Goal: Task Accomplishment & Management: Manage account settings

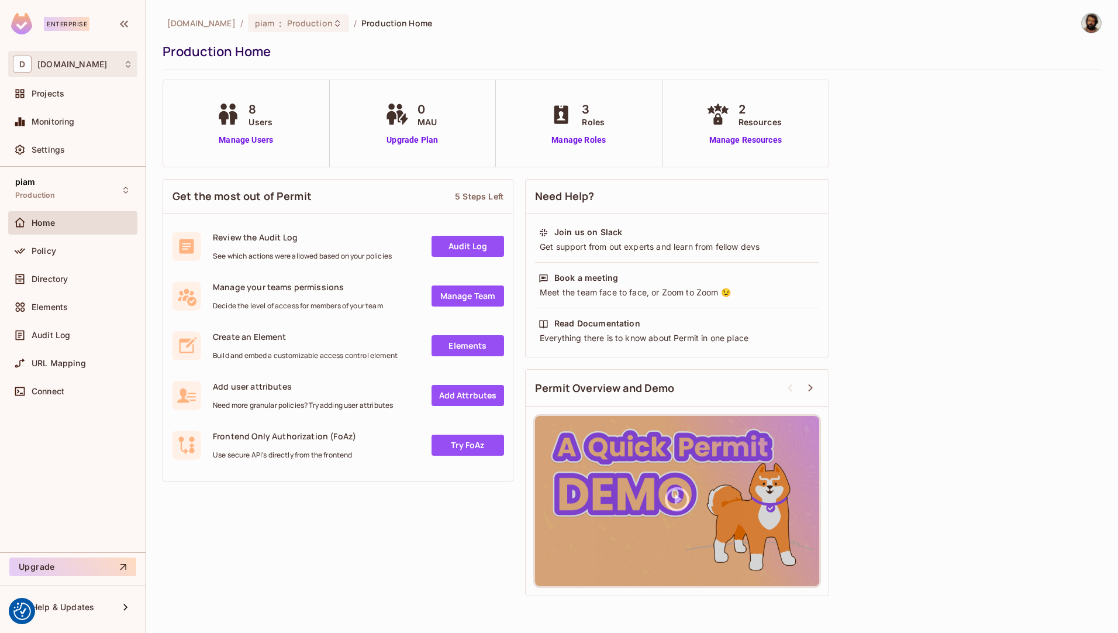
click at [112, 70] on div "D [DOMAIN_NAME]" at bounding box center [73, 64] width 120 height 17
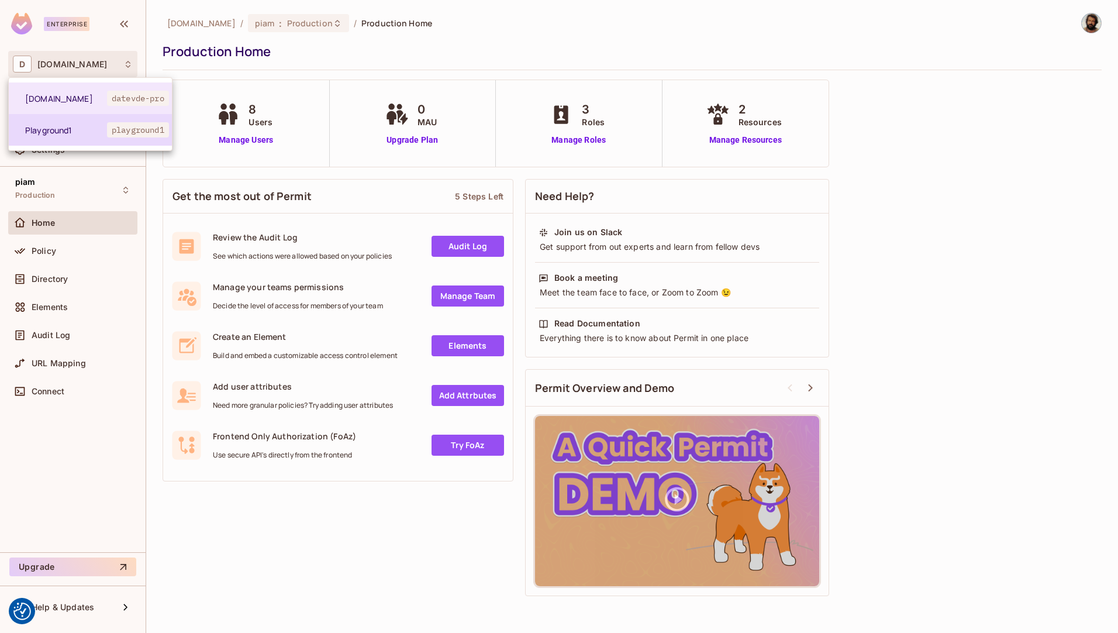
click at [88, 137] on li "Playground1 playground1" at bounding box center [90, 130] width 163 height 32
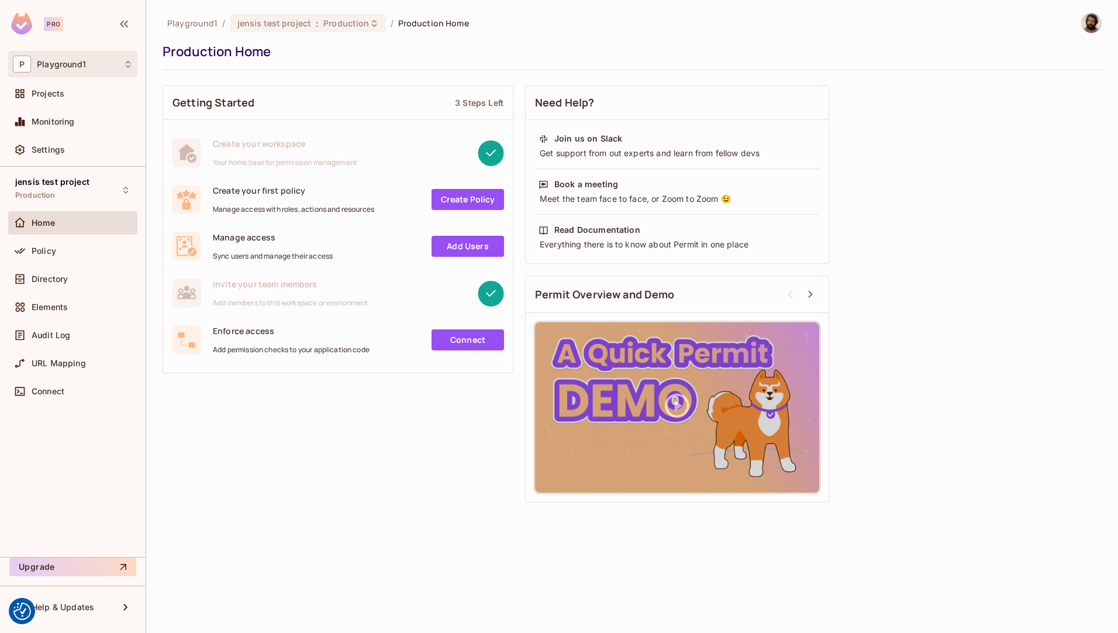
click at [104, 66] on div "P Playground1" at bounding box center [73, 64] width 120 height 17
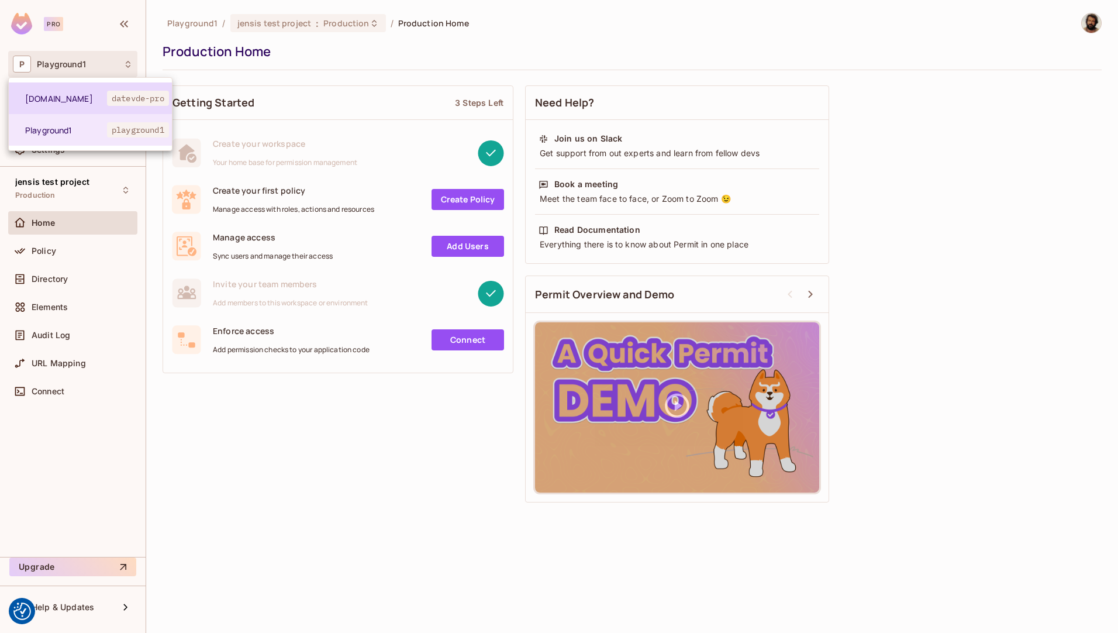
click at [88, 105] on li "[DOMAIN_NAME] datevde-pro" at bounding box center [90, 98] width 163 height 32
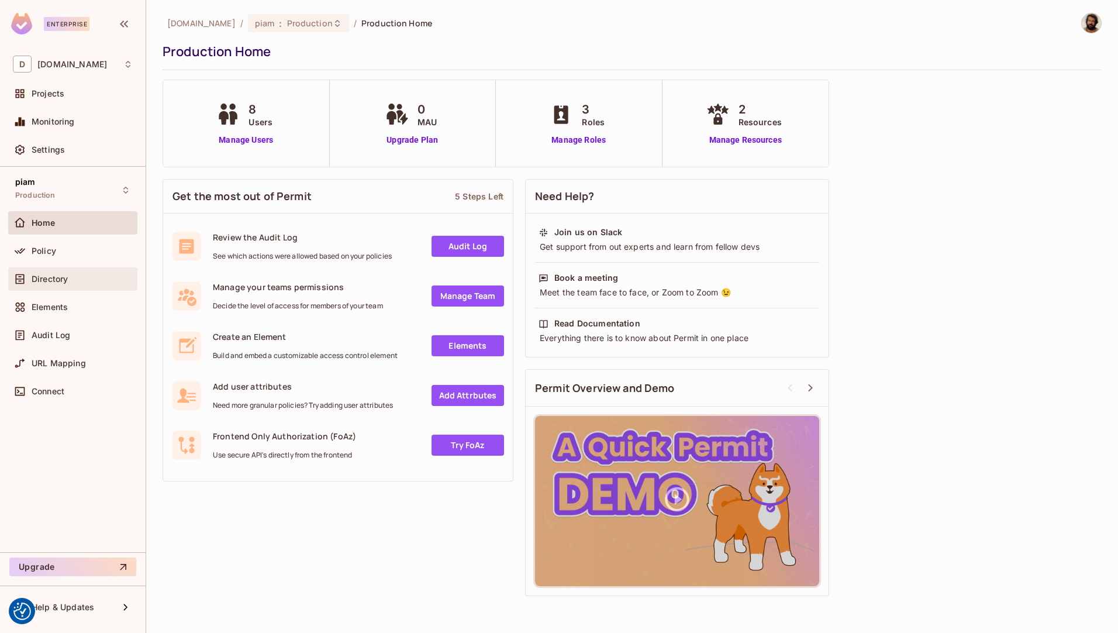
click at [75, 275] on div "Directory" at bounding box center [82, 278] width 101 height 9
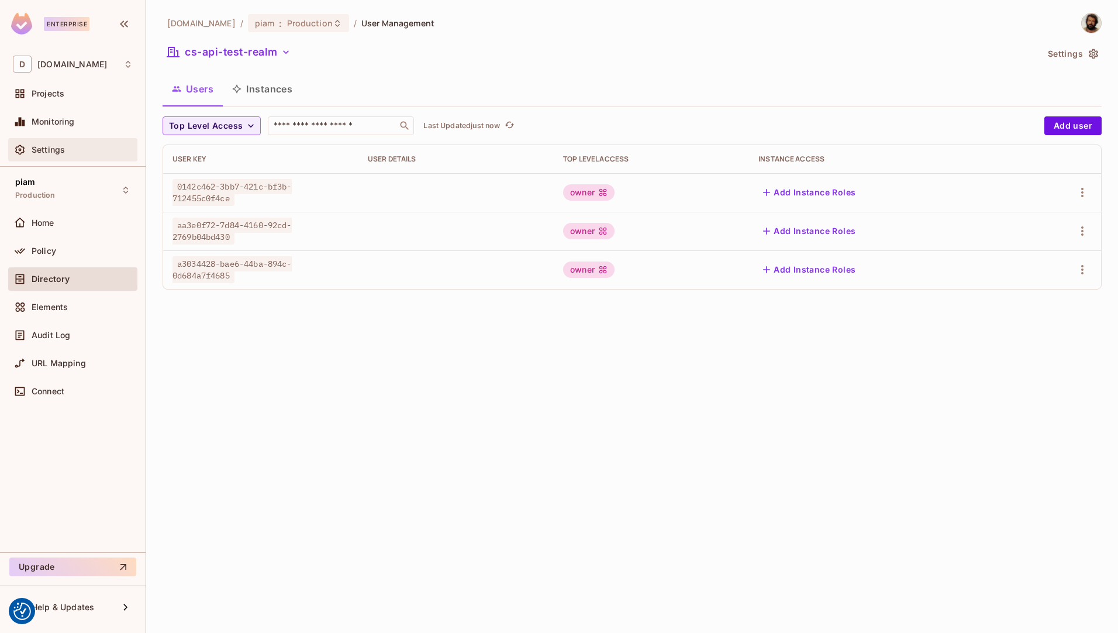
click at [86, 151] on div "Settings" at bounding box center [82, 149] width 101 height 9
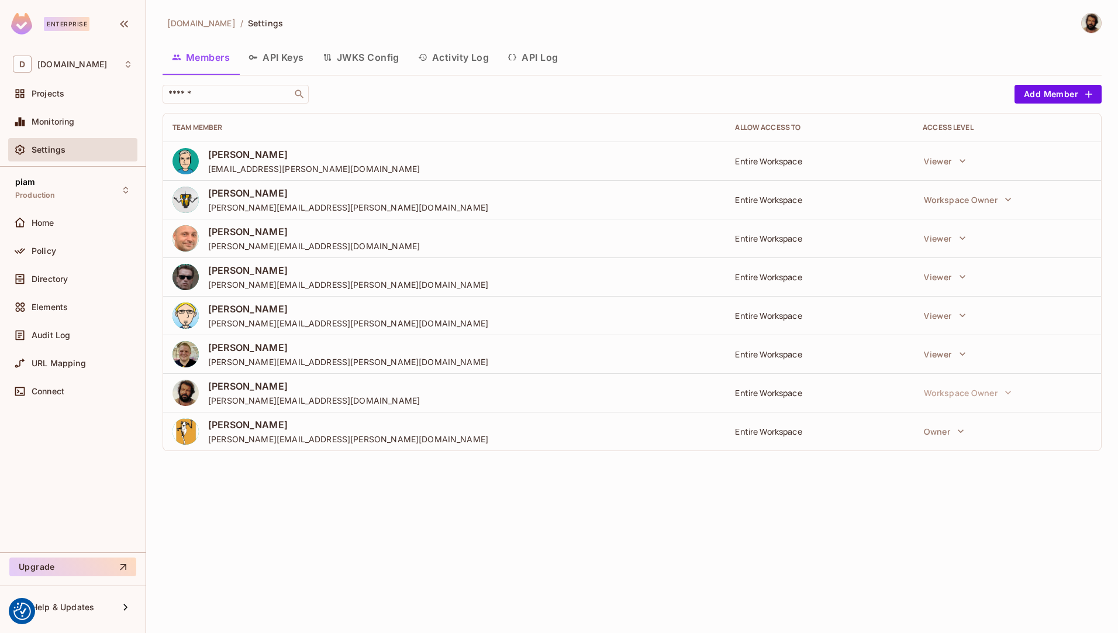
click at [61, 26] on div "Enterprise" at bounding box center [67, 24] width 46 height 14
click at [373, 53] on button "JWKS Config" at bounding box center [360, 57] width 95 height 29
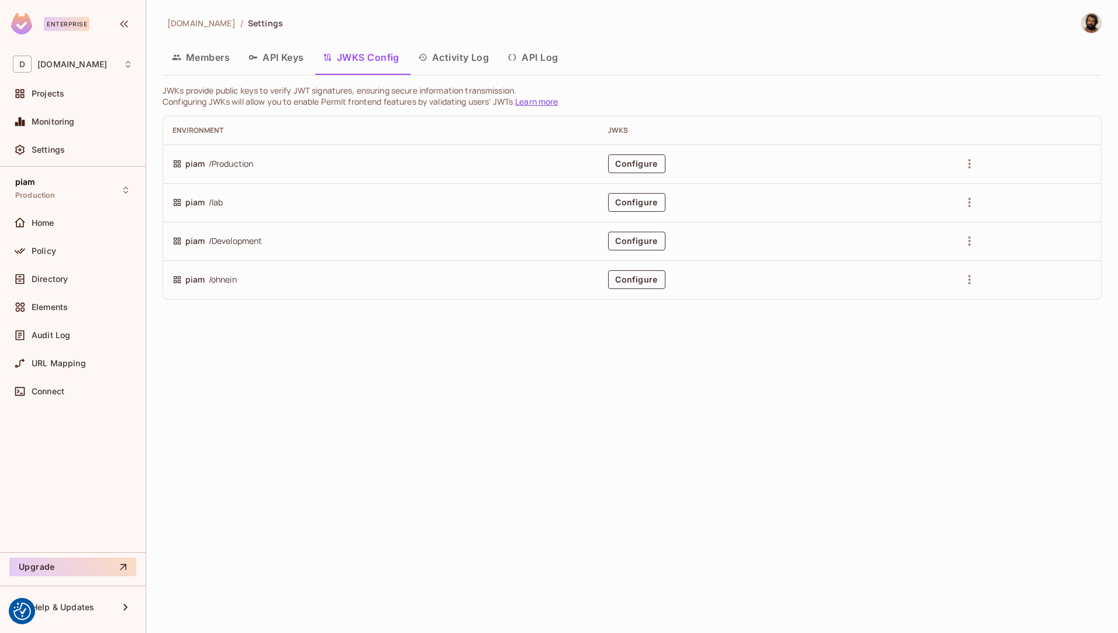
click at [289, 57] on button "API Keys" at bounding box center [276, 57] width 74 height 29
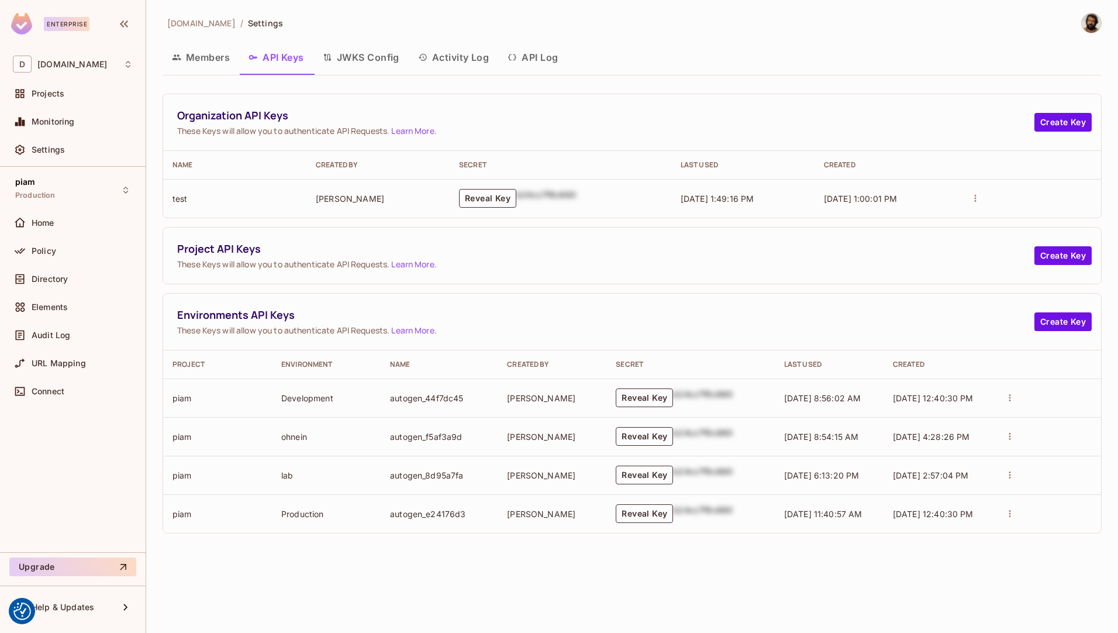
click at [365, 54] on button "JWKS Config" at bounding box center [360, 57] width 95 height 29
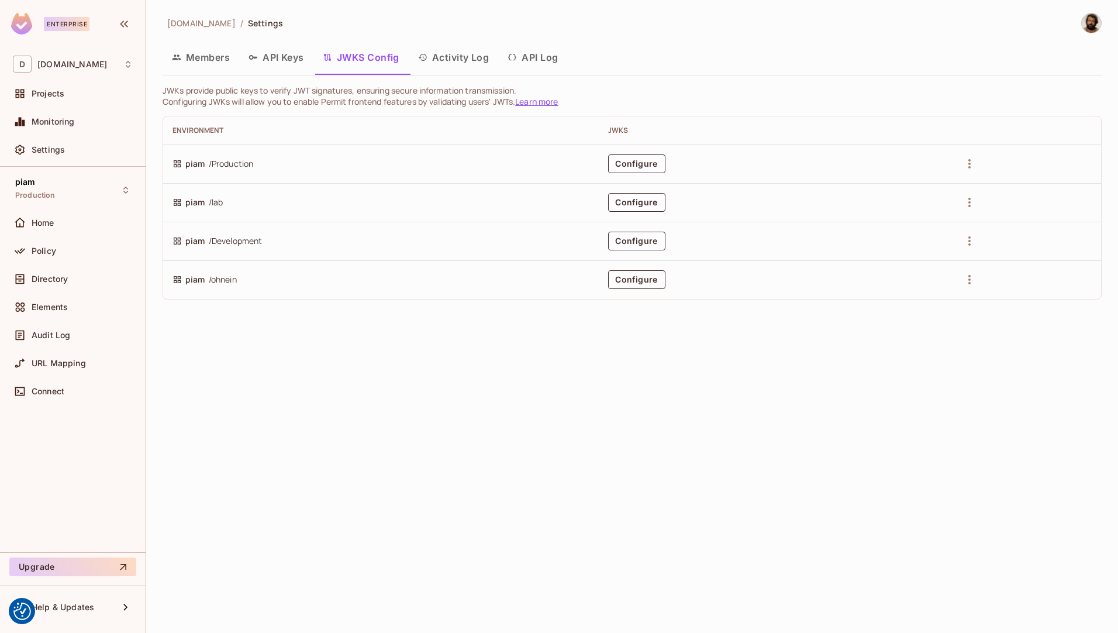
click at [651, 271] on button "Configure" at bounding box center [636, 279] width 57 height 19
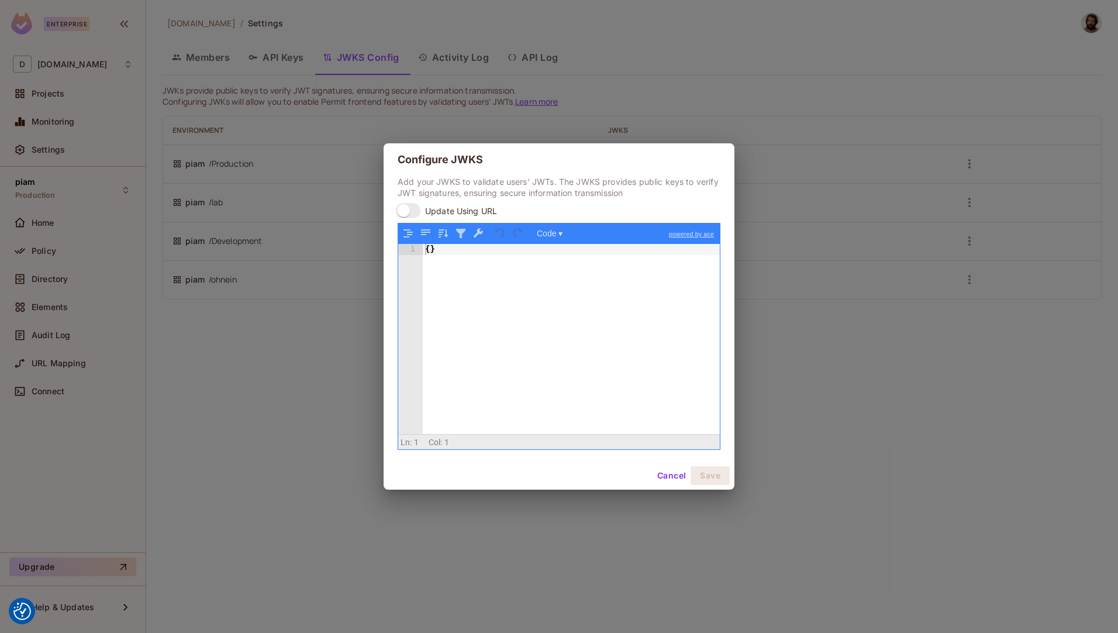
click at [679, 474] on button "Cancel" at bounding box center [672, 475] width 38 height 19
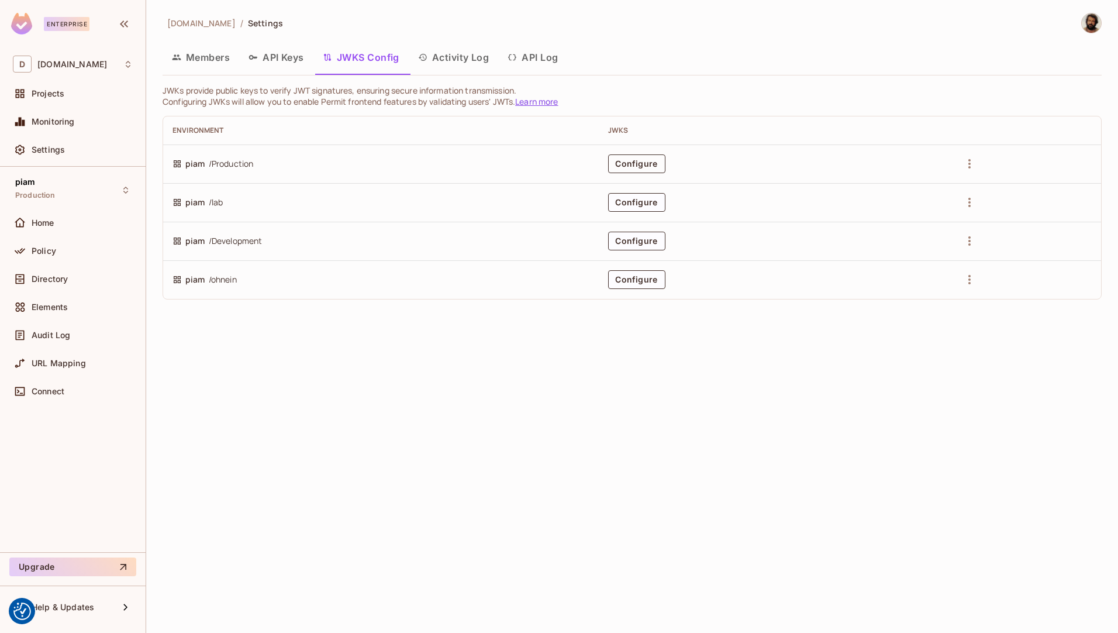
click at [649, 158] on button "Configure" at bounding box center [636, 163] width 57 height 19
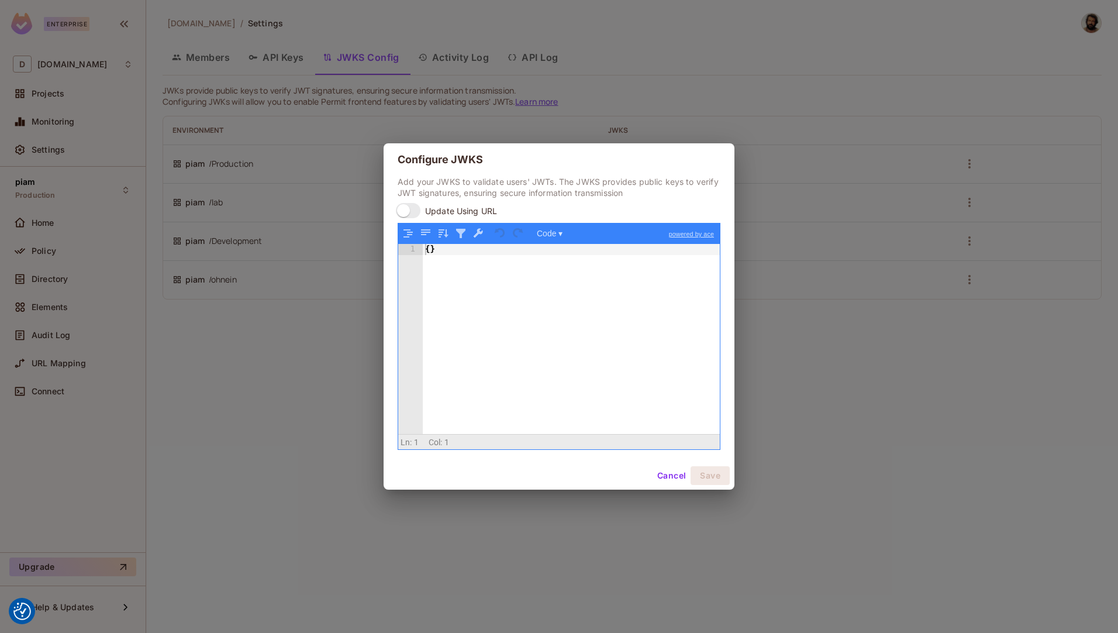
click at [673, 470] on button "Cancel" at bounding box center [672, 475] width 38 height 19
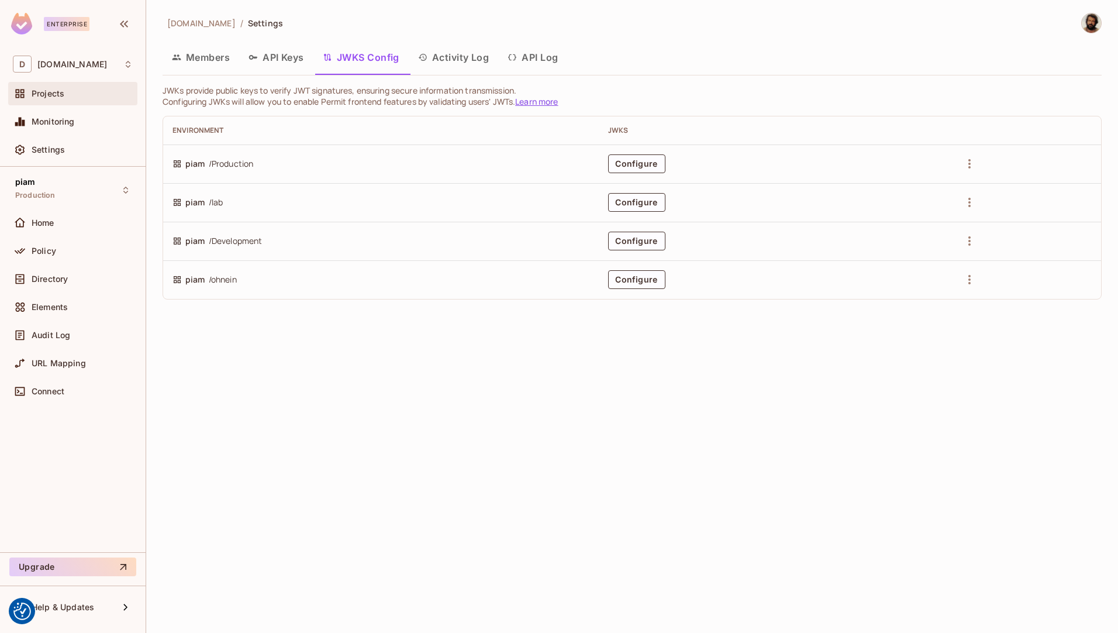
click at [56, 92] on span "Projects" at bounding box center [48, 93] width 33 height 9
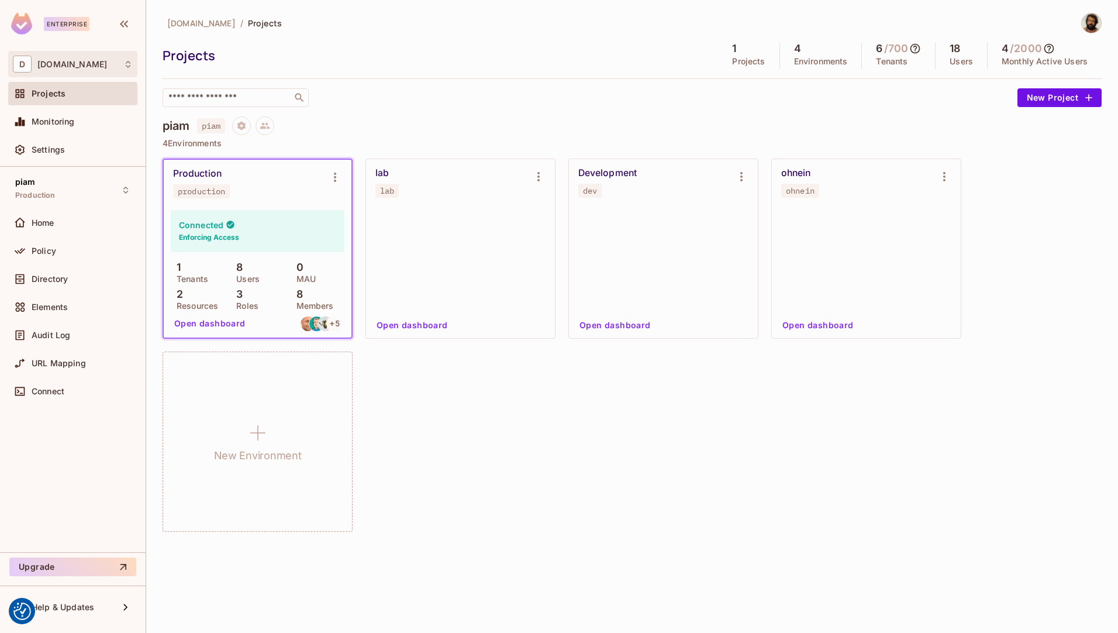
click at [58, 72] on div "D [DOMAIN_NAME]" at bounding box center [73, 64] width 120 height 17
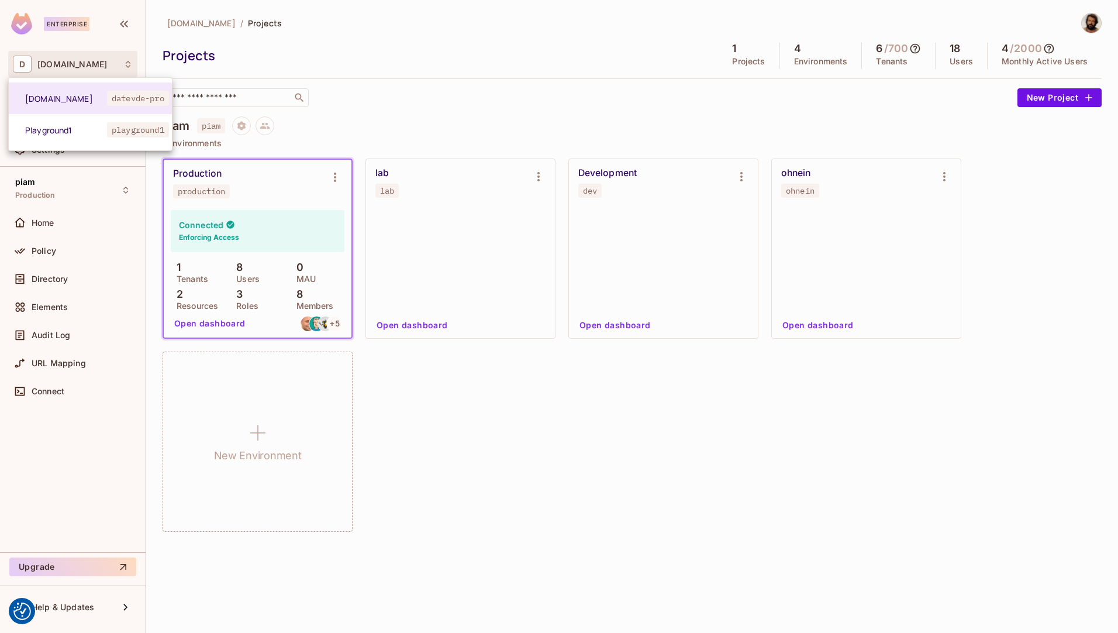
click at [58, 72] on div at bounding box center [559, 316] width 1118 height 633
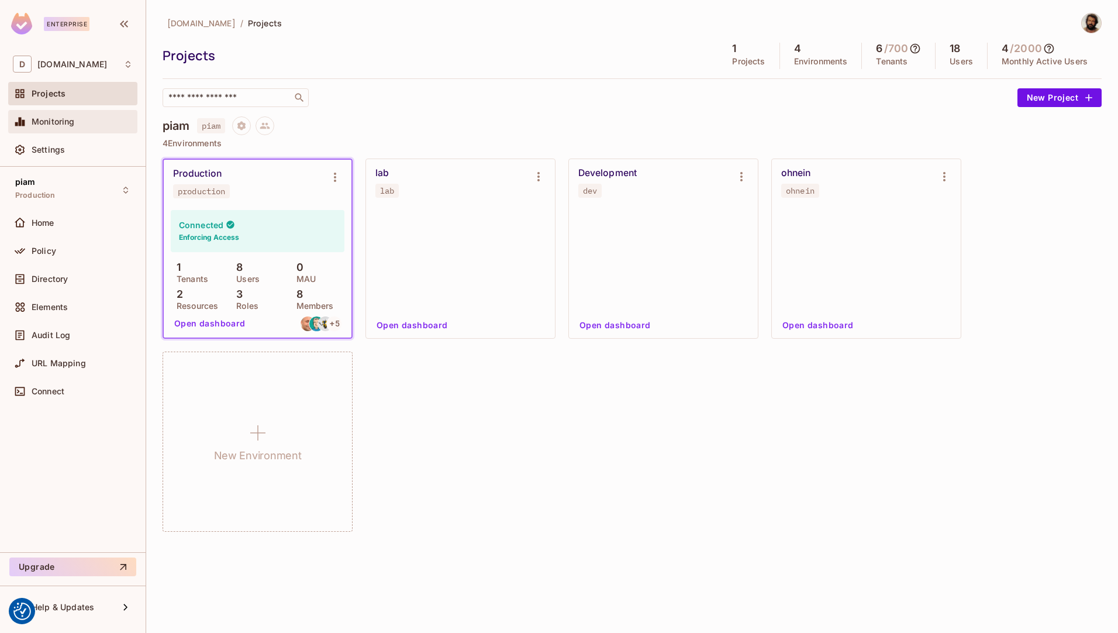
click at [51, 119] on span "Monitoring" at bounding box center [53, 121] width 43 height 9
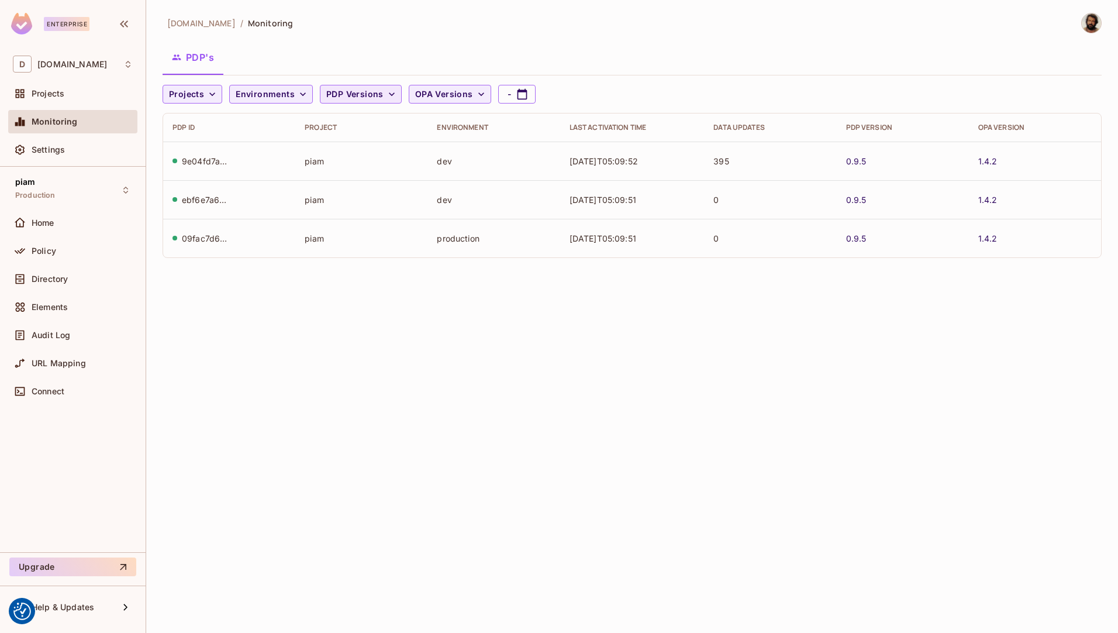
click at [388, 96] on icon "button" at bounding box center [392, 94] width 12 height 12
click at [388, 96] on div at bounding box center [559, 316] width 1118 height 633
click at [51, 228] on div "Home" at bounding box center [73, 223] width 120 height 14
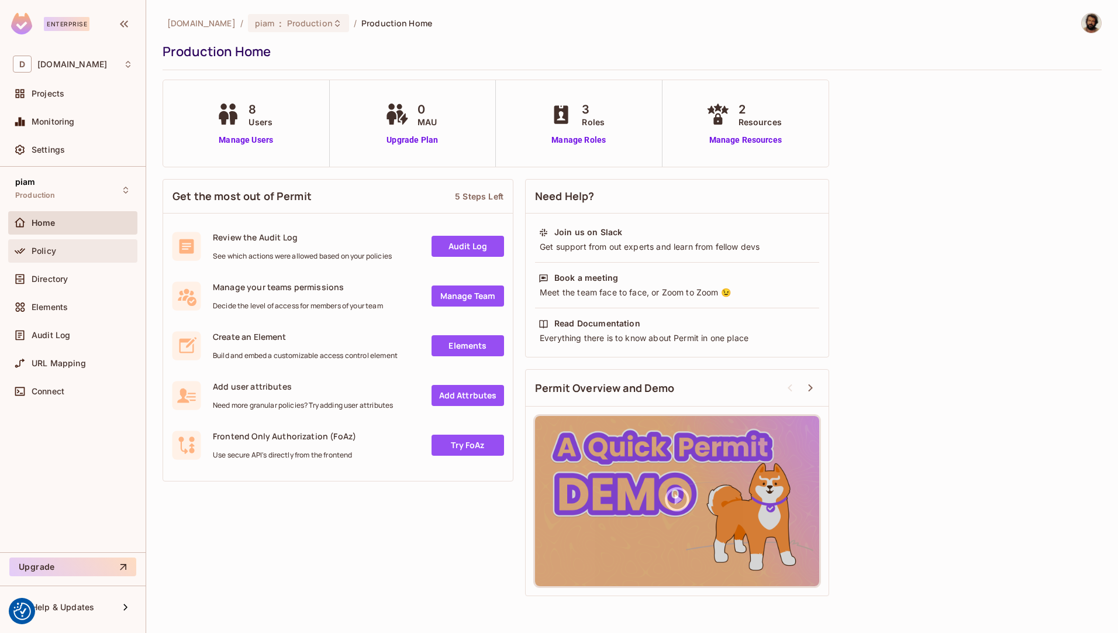
click at [54, 251] on span "Policy" at bounding box center [44, 250] width 25 height 9
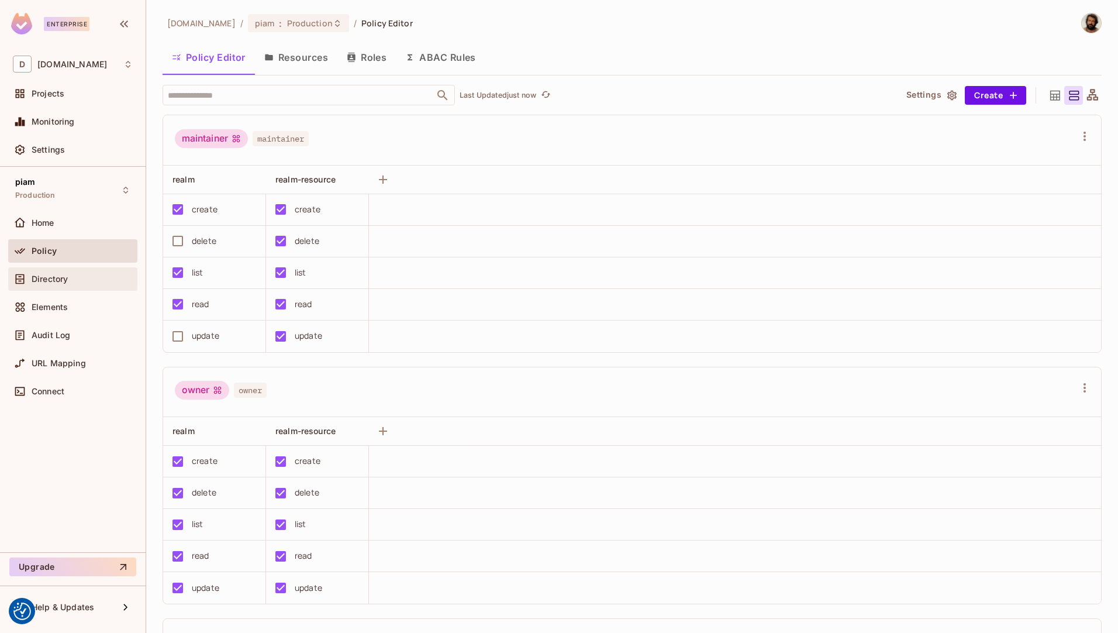
click at [40, 282] on span "Directory" at bounding box center [50, 278] width 36 height 9
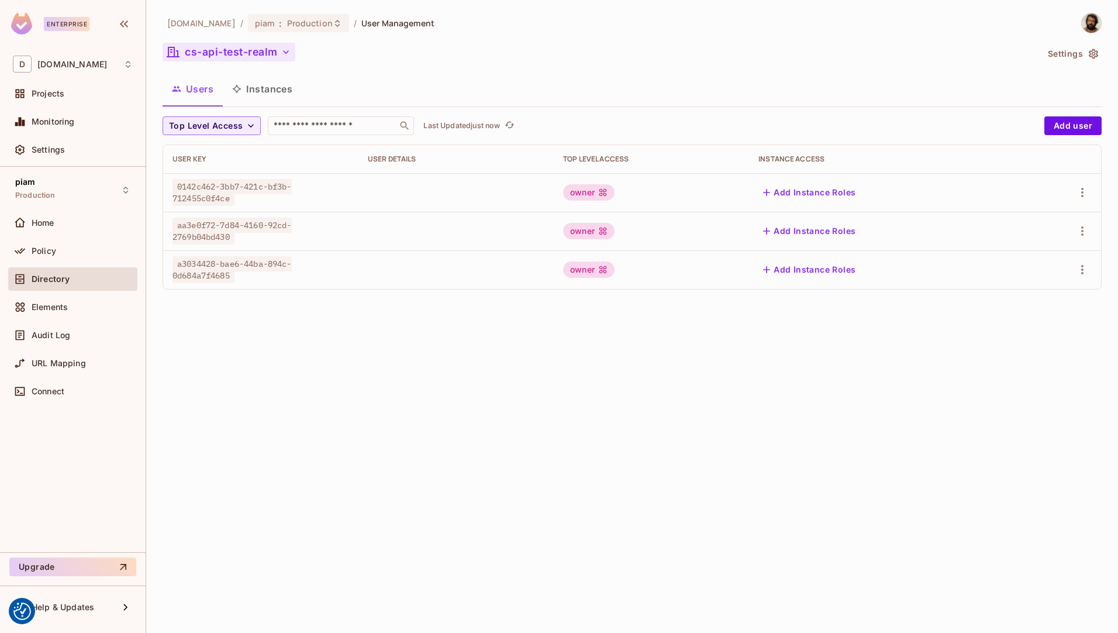
click at [272, 53] on button "cs-api-test-realm" at bounding box center [229, 52] width 133 height 19
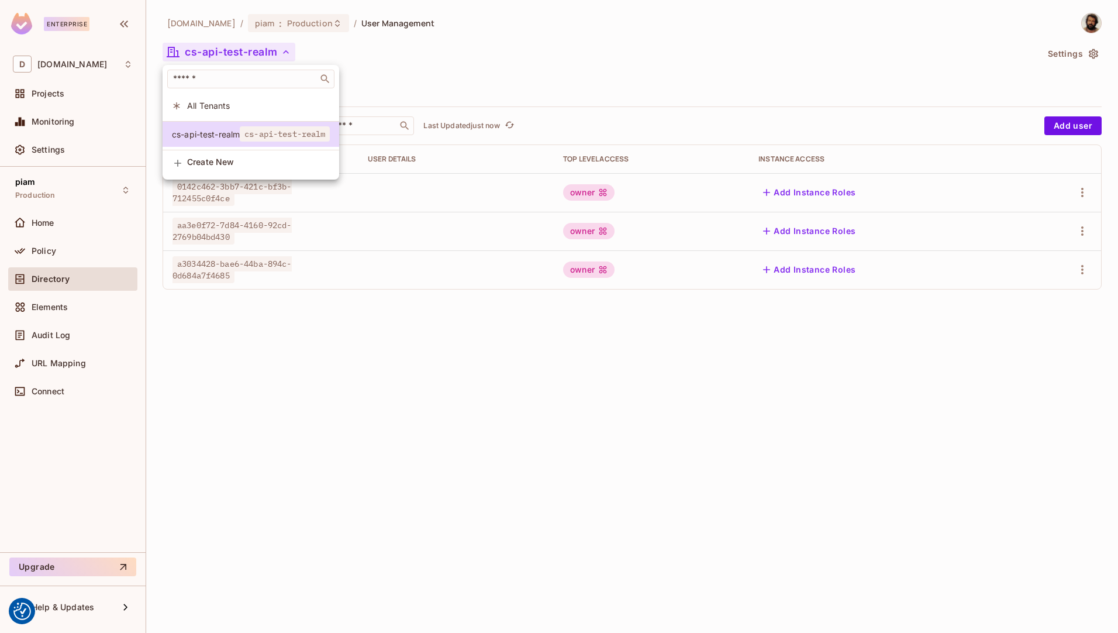
click at [212, 108] on span "All Tenants" at bounding box center [258, 105] width 143 height 11
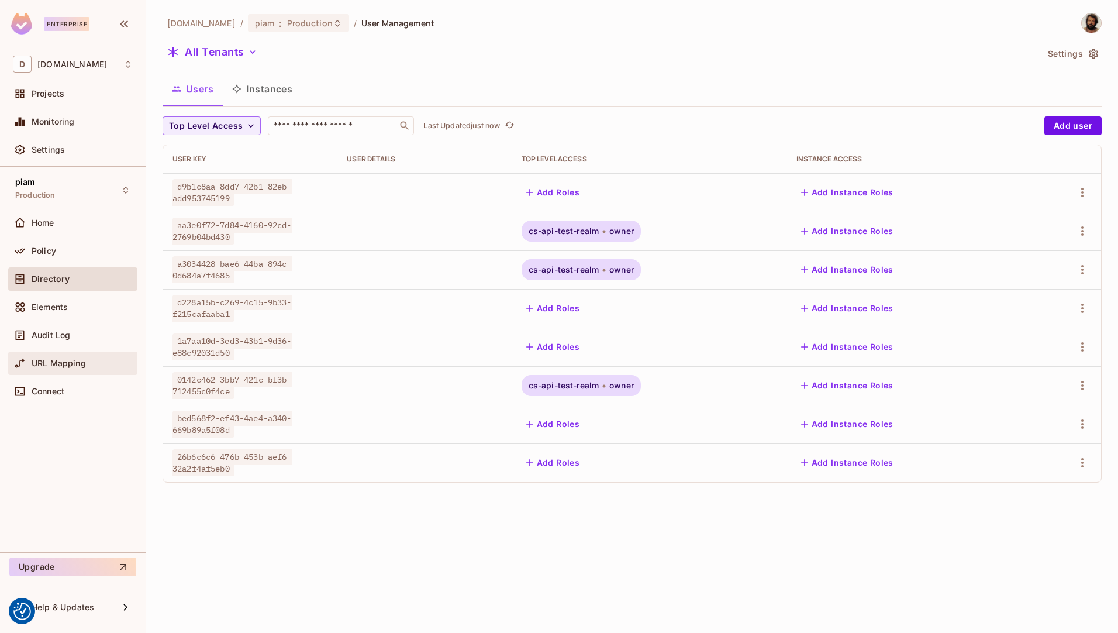
click at [57, 362] on span "URL Mapping" at bounding box center [59, 362] width 54 height 9
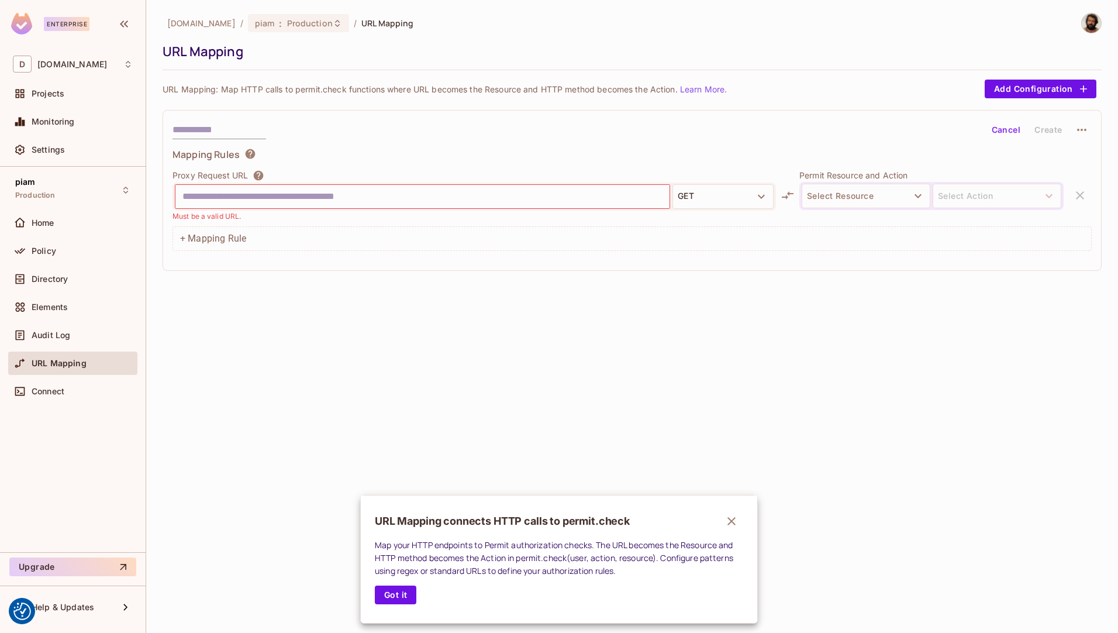
click at [734, 529] on button "button" at bounding box center [731, 520] width 23 height 23
